Goal: Transaction & Acquisition: Book appointment/travel/reservation

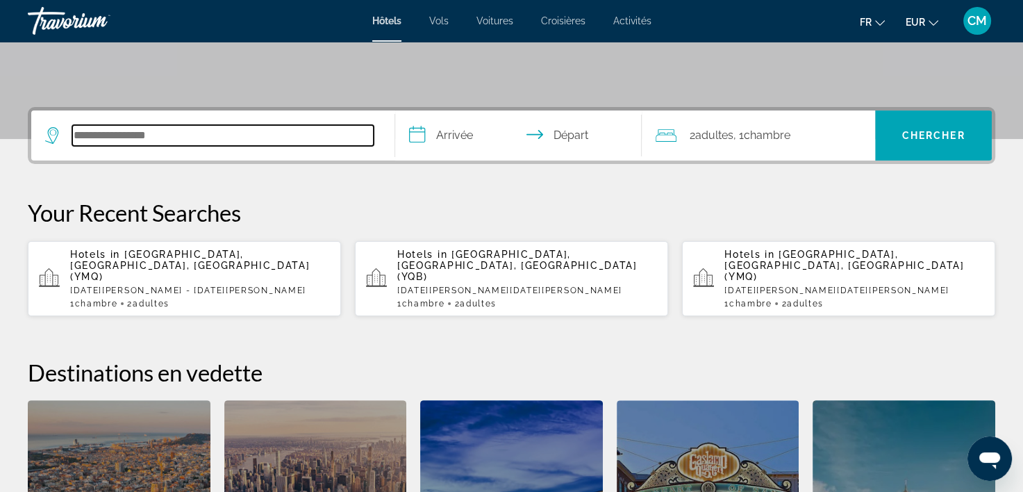
click at [151, 136] on input "Search hotel destination" at bounding box center [222, 135] width 301 height 21
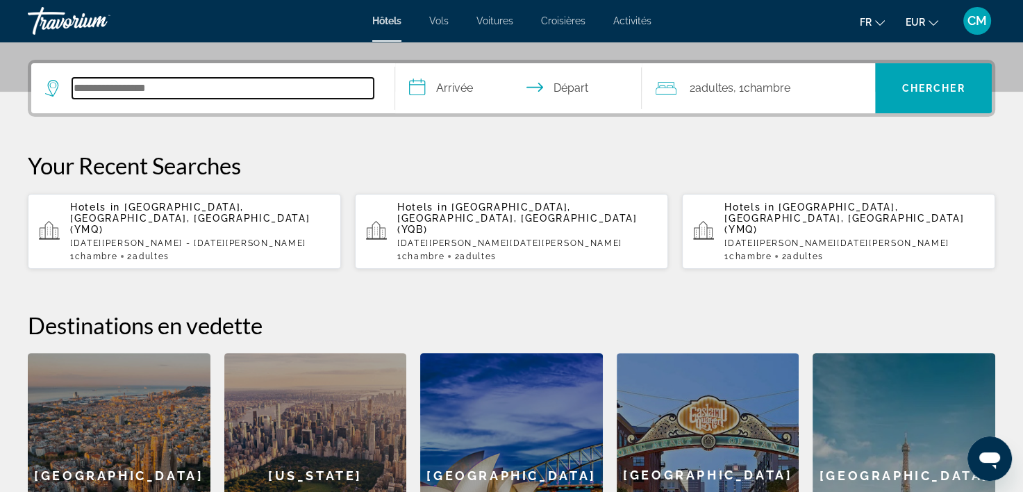
scroll to position [339, 0]
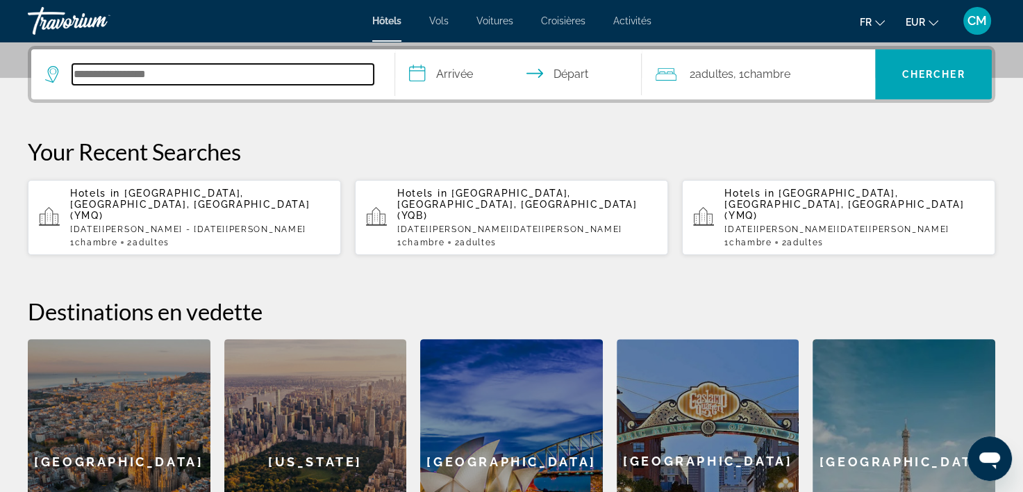
click at [171, 78] on input "Search hotel destination" at bounding box center [222, 74] width 301 height 21
click at [199, 80] on input "**********" at bounding box center [222, 74] width 301 height 21
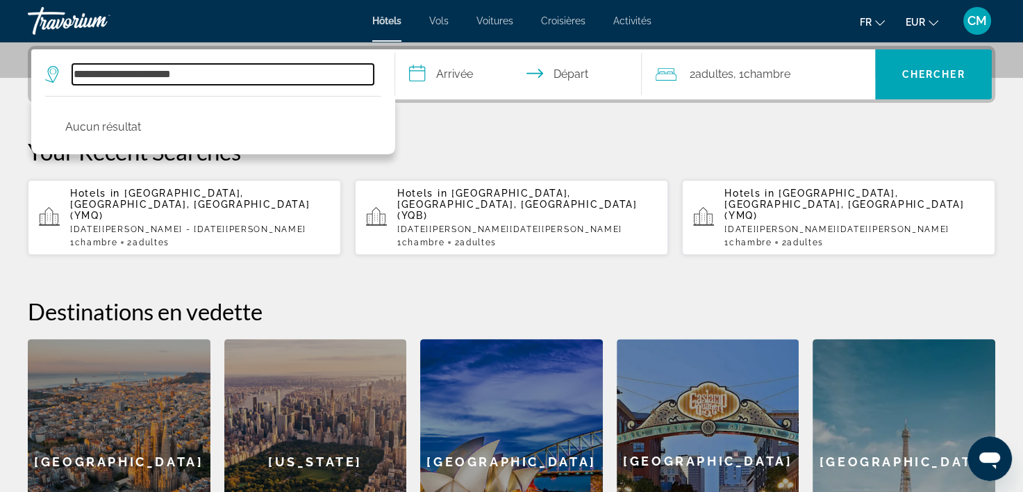
drag, startPoint x: 203, startPoint y: 72, endPoint x: 102, endPoint y: 78, distance: 100.9
click at [100, 80] on input "**********" at bounding box center [222, 74] width 301 height 21
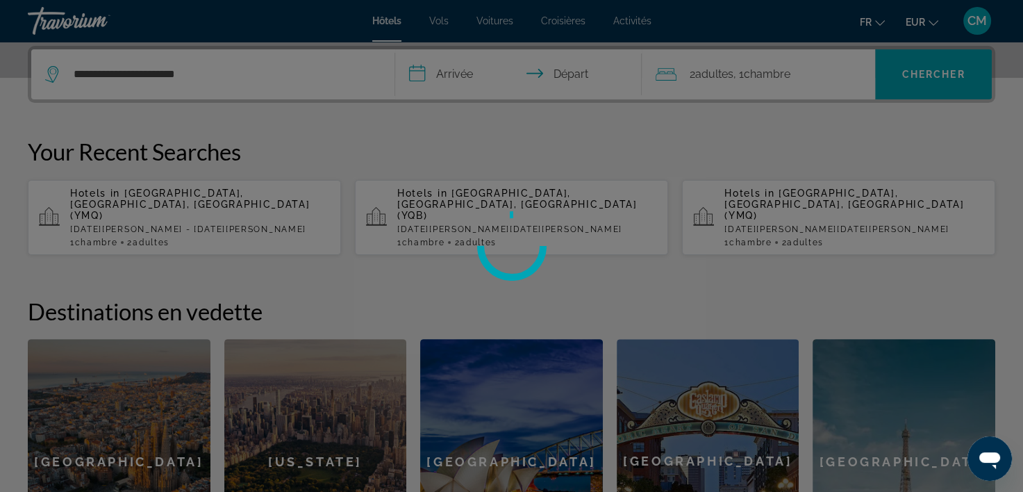
click at [100, 73] on div at bounding box center [511, 246] width 1023 height 492
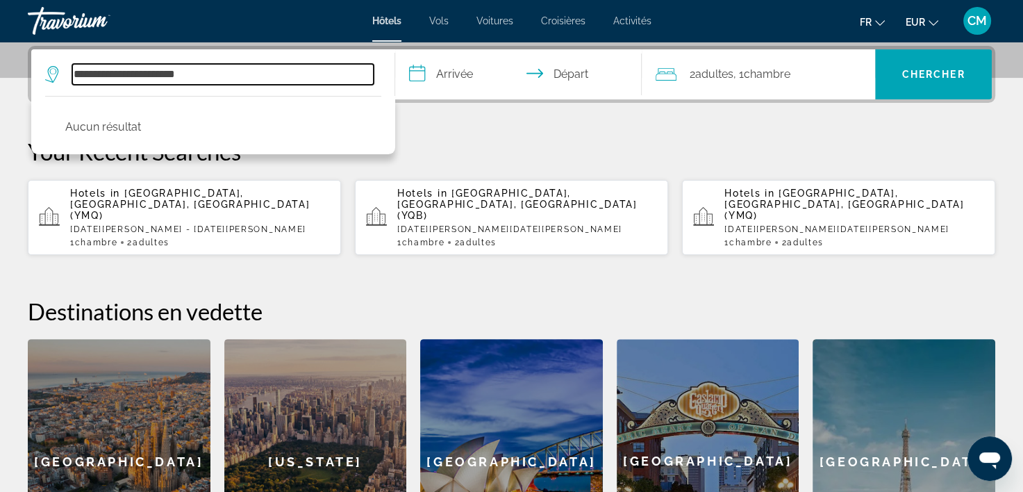
click at [101, 74] on input "**********" at bounding box center [222, 74] width 301 height 21
drag, startPoint x: 231, startPoint y: 74, endPoint x: -3, endPoint y: 83, distance: 233.5
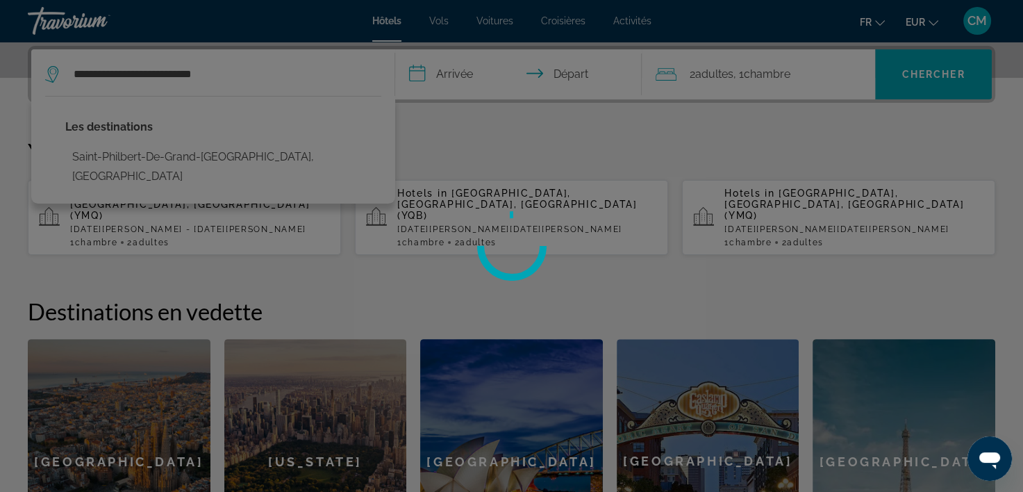
click at [174, 153] on div at bounding box center [511, 246] width 1023 height 492
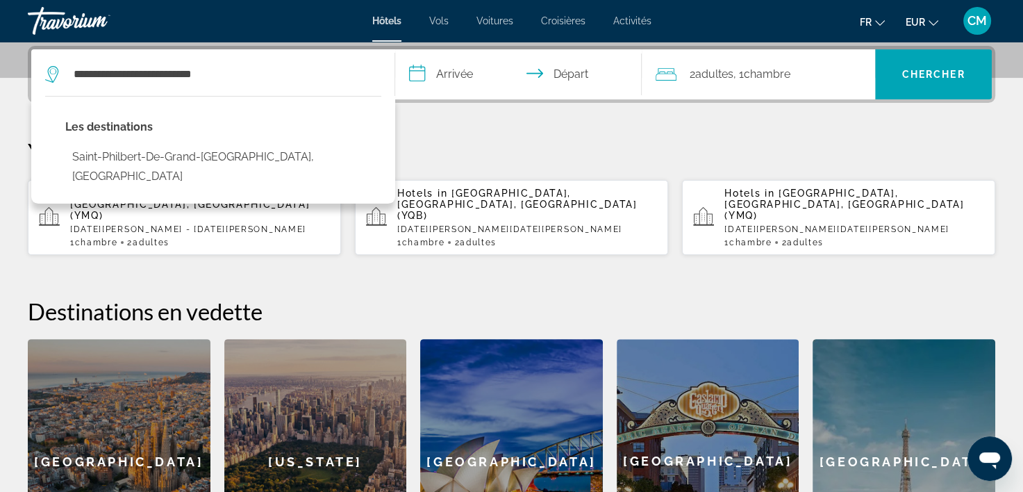
click at [206, 162] on button "Saint-Philbert-De-Grand-[GEOGRAPHIC_DATA], [GEOGRAPHIC_DATA]" at bounding box center [223, 167] width 316 height 46
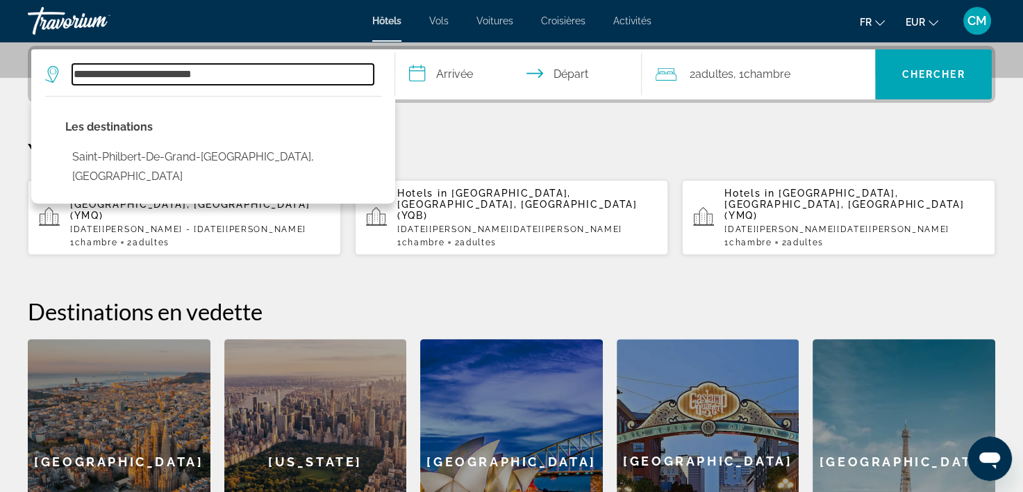
type input "**********"
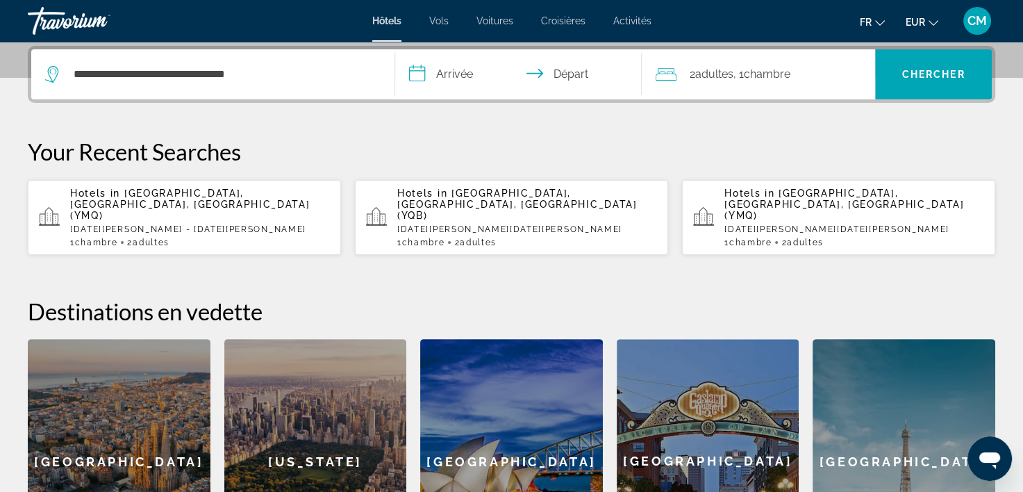
click at [446, 57] on input "**********" at bounding box center [521, 76] width 253 height 54
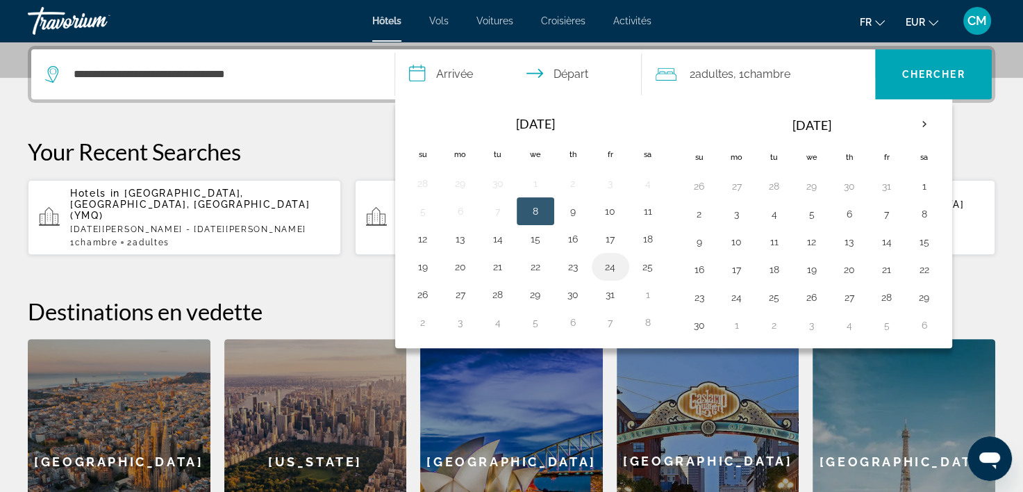
click at [609, 264] on button "24" at bounding box center [610, 266] width 22 height 19
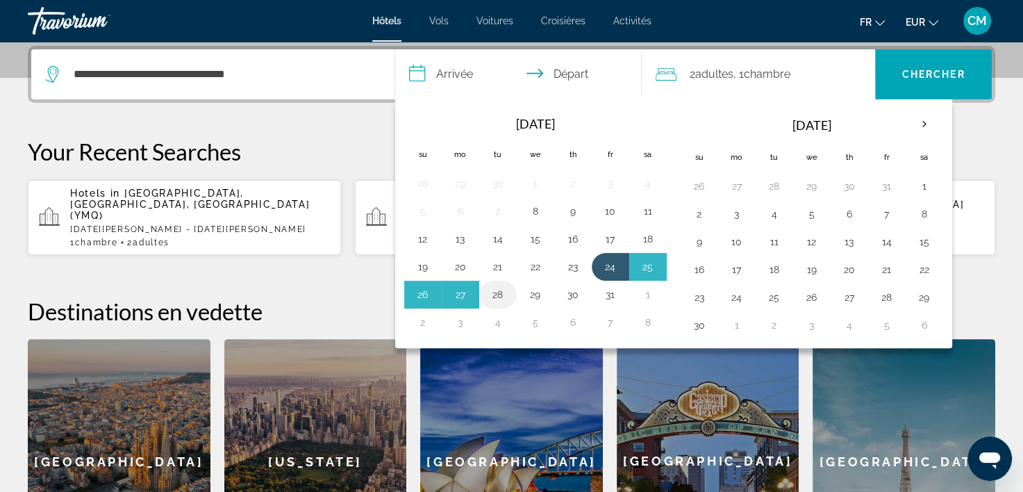
click at [495, 291] on button "28" at bounding box center [498, 294] width 22 height 19
type input "**********"
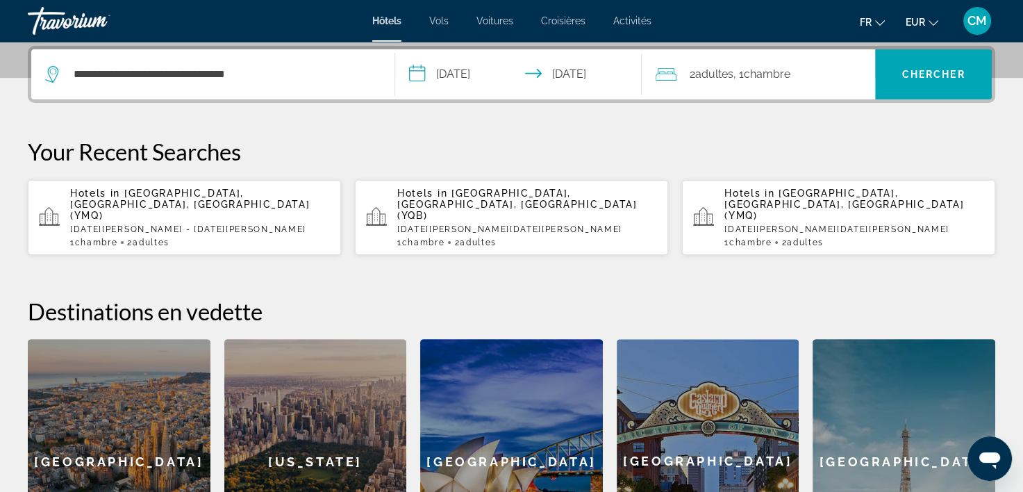
click at [706, 81] on span "2 Adulte Adultes" at bounding box center [711, 74] width 44 height 19
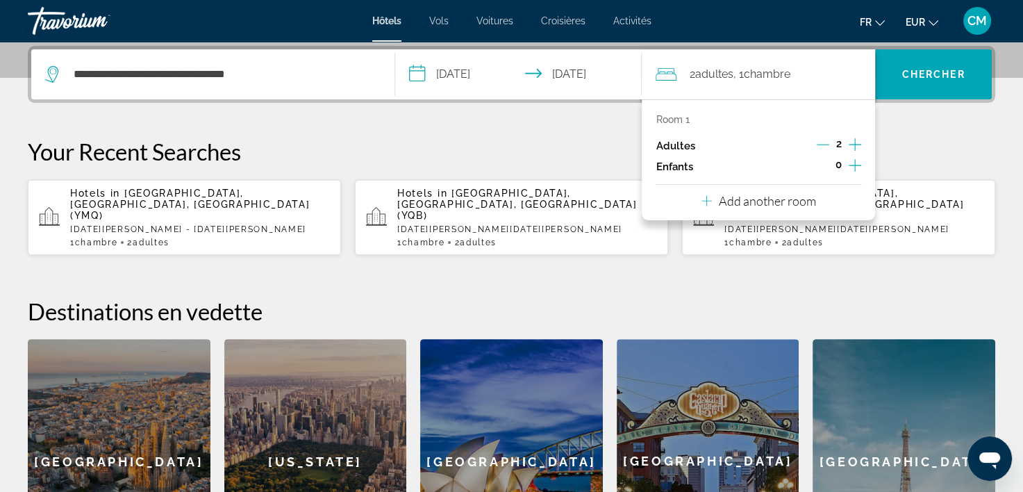
click at [857, 143] on icon "Increment adults" at bounding box center [854, 144] width 12 height 12
click at [919, 64] on span "Search" at bounding box center [933, 74] width 117 height 33
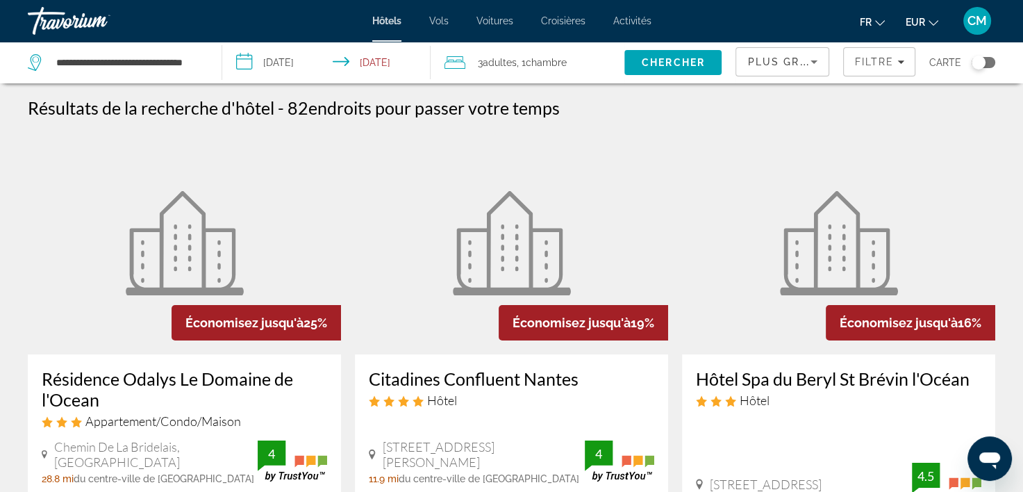
click at [989, 60] on div "Toggle map" at bounding box center [983, 62] width 24 height 11
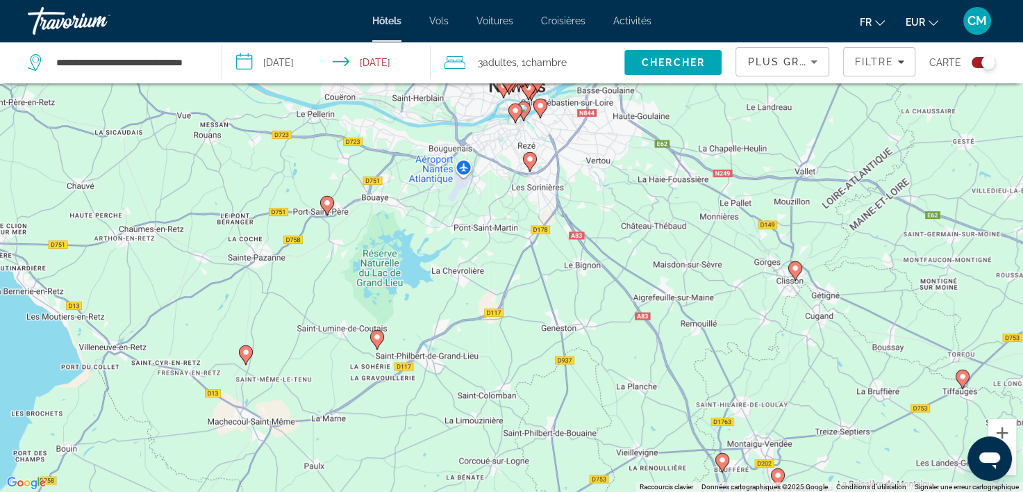
drag, startPoint x: 417, startPoint y: 167, endPoint x: 536, endPoint y: 353, distance: 221.7
click at [536, 353] on div "Pour activer le glissement avec le clavier, appuyez sur Alt+Entrée. Une fois ce…" at bounding box center [511, 246] width 1023 height 492
click at [375, 334] on image "Main content" at bounding box center [377, 337] width 8 height 8
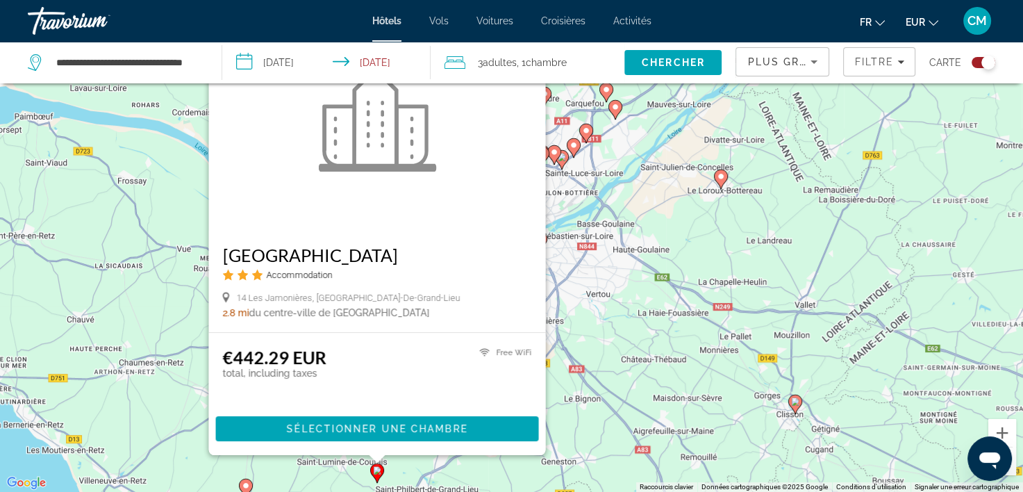
click at [642, 350] on div "Pour activer le glissement avec le clavier, appuyez sur Alt+Entrée. Une fois ce…" at bounding box center [511, 246] width 1023 height 492
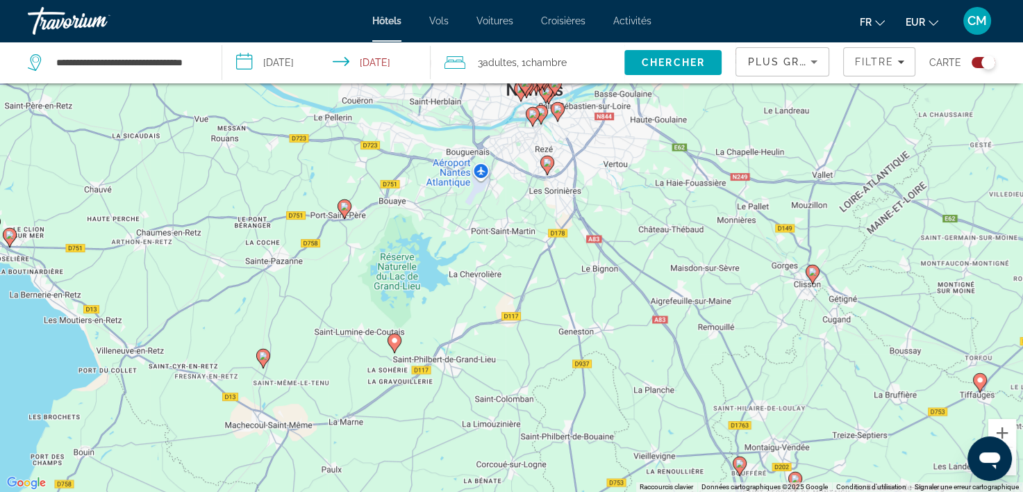
drag, startPoint x: 419, startPoint y: 369, endPoint x: 423, endPoint y: 290, distance: 79.9
click at [423, 290] on div "Pour activer le glissement avec le clavier, appuyez sur Alt+Entrée. Une fois ce…" at bounding box center [511, 246] width 1023 height 492
click at [262, 358] on image "Main content" at bounding box center [263, 355] width 8 height 8
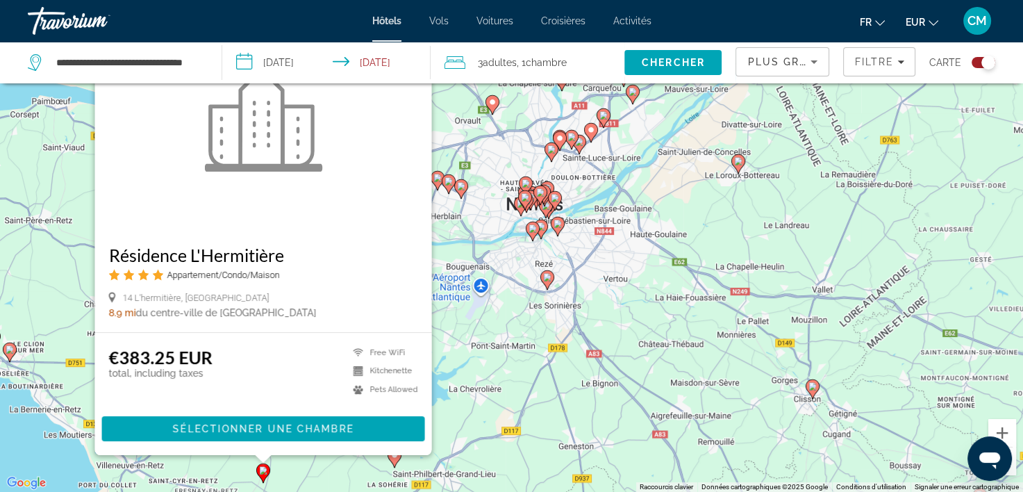
click at [500, 372] on div "Pour activer le glissement avec le clavier, appuyez sur Alt+Entrée. Une fois ce…" at bounding box center [511, 246] width 1023 height 492
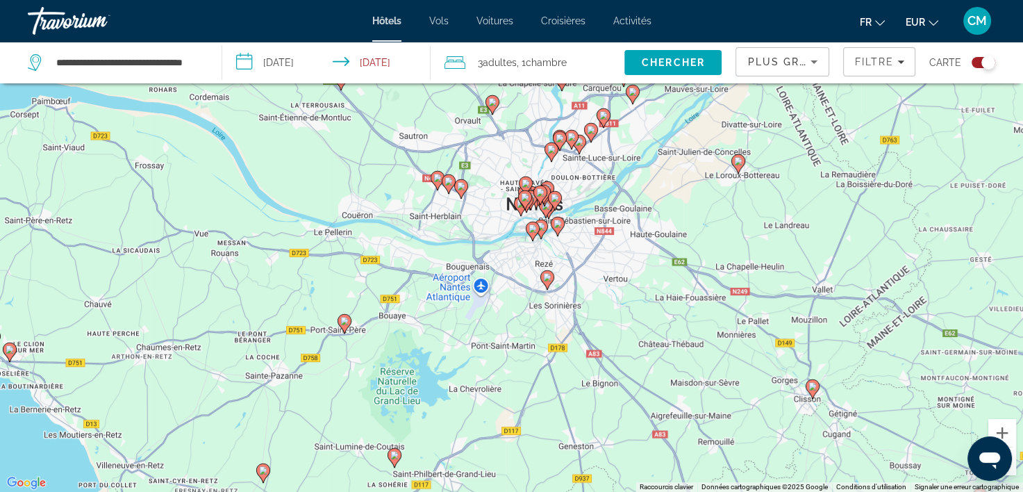
click at [394, 458] on image "Main content" at bounding box center [394, 455] width 8 height 8
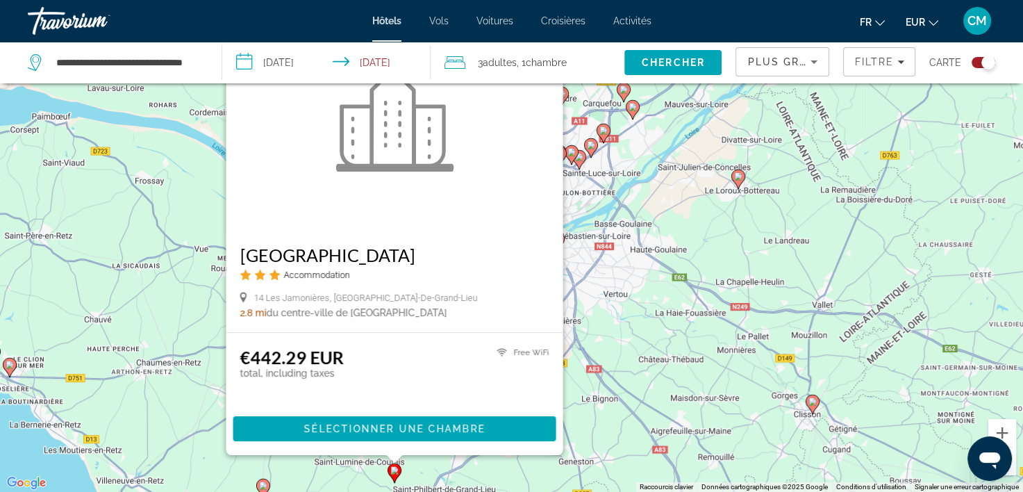
click at [197, 343] on div "Pour activer le glissement avec le clavier, appuyez sur Alt+Entrée. Une fois ce…" at bounding box center [511, 246] width 1023 height 492
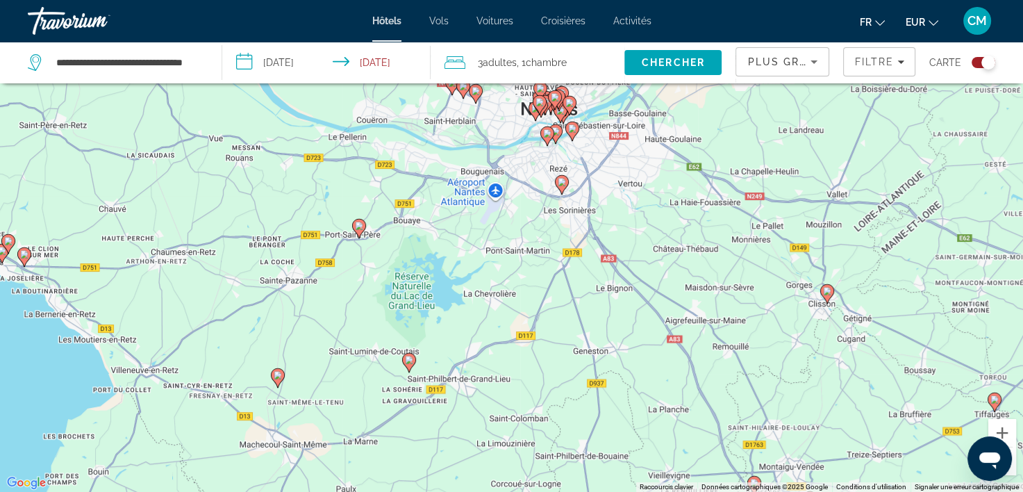
drag, startPoint x: 478, startPoint y: 432, endPoint x: 414, endPoint y: 228, distance: 214.1
click at [489, 325] on div "Pour activer le glissement avec le clavier, appuyez sur Alt+Entrée. Une fois ce…" at bounding box center [511, 246] width 1023 height 492
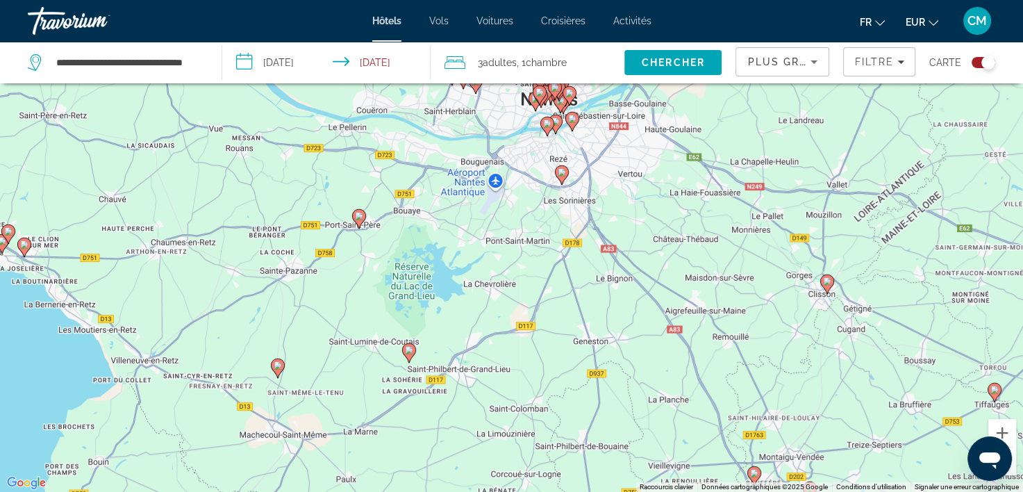
click at [281, 367] on image "Main content" at bounding box center [278, 365] width 8 height 8
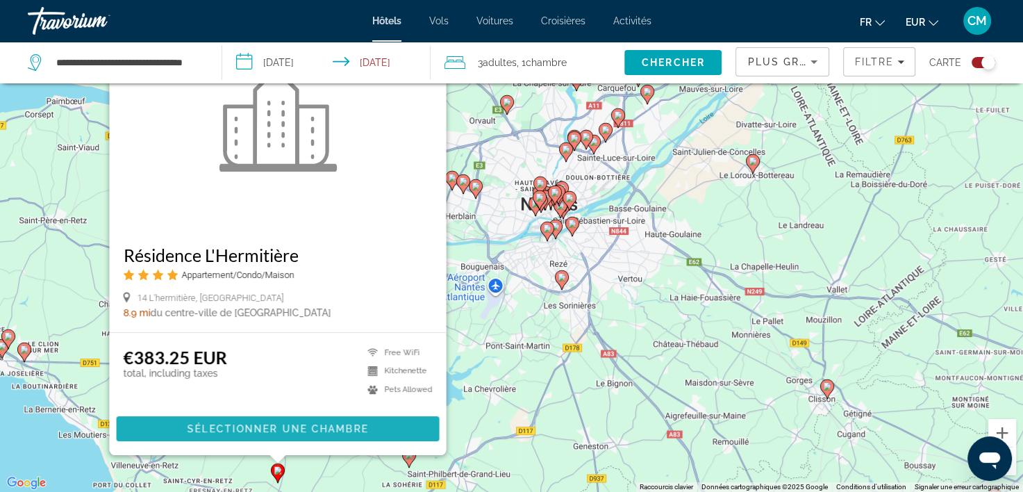
click at [286, 430] on span "Sélectionner une chambre" at bounding box center [277, 428] width 181 height 11
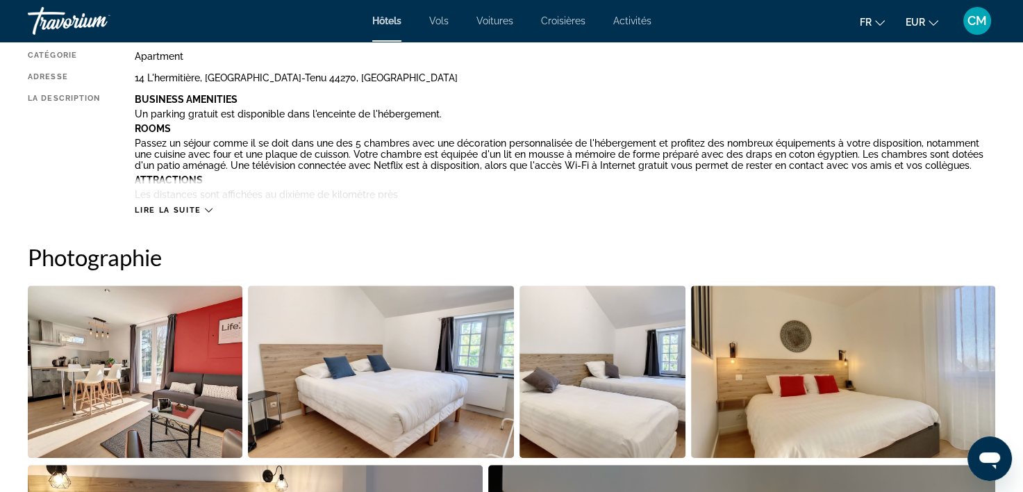
scroll to position [102, 0]
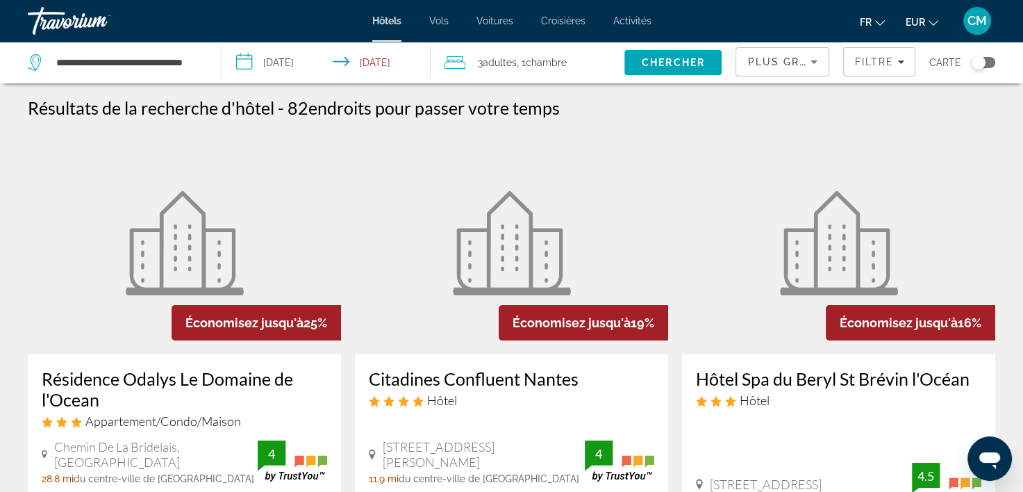
click at [986, 61] on div "Toggle map" at bounding box center [983, 62] width 24 height 11
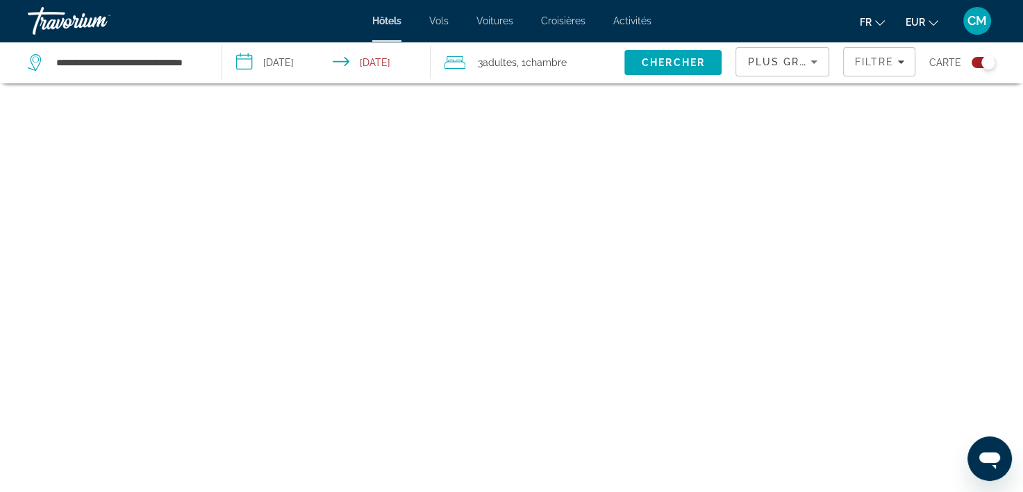
scroll to position [83, 0]
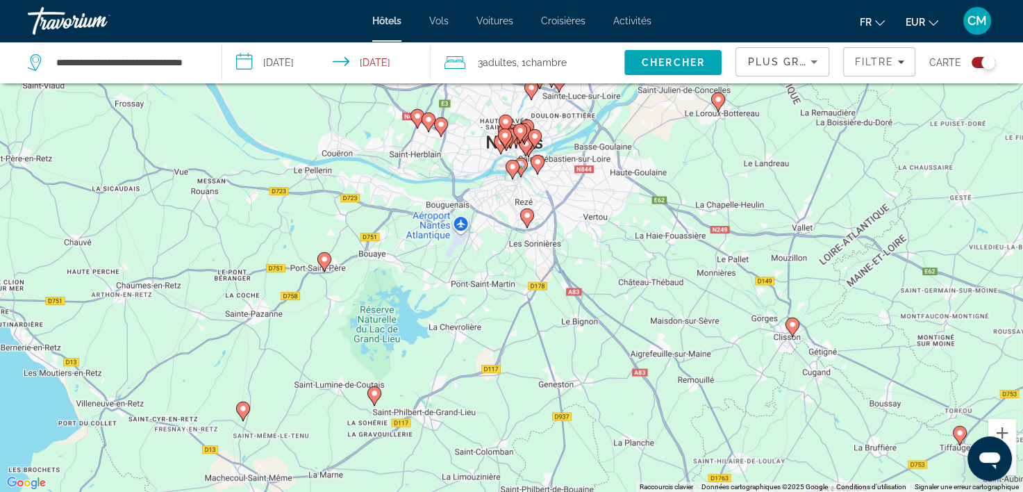
drag, startPoint x: 400, startPoint y: 200, endPoint x: 454, endPoint y: 364, distance: 172.6
click at [454, 364] on div "Pour activer le glissement avec le clavier, appuyez sur Alt+Entrée. Une fois ce…" at bounding box center [511, 246] width 1023 height 492
